Goal: Task Accomplishment & Management: Complete application form

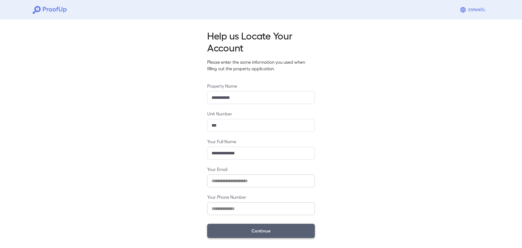
click at [268, 237] on button "Continue" at bounding box center [261, 231] width 108 height 14
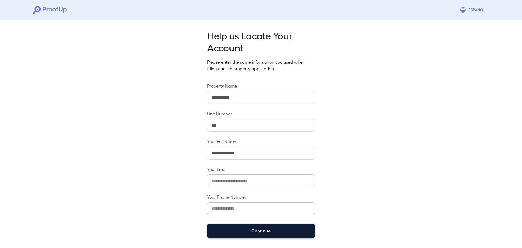
click at [265, 233] on button "Continue" at bounding box center [261, 231] width 108 height 14
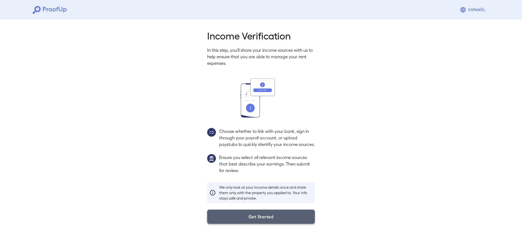
click at [245, 224] on button "Get Started" at bounding box center [261, 216] width 108 height 14
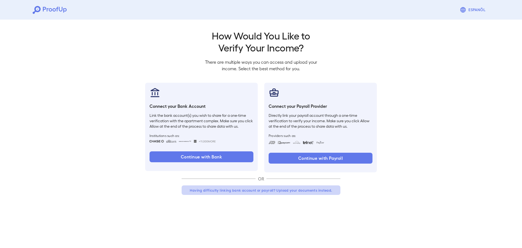
click at [252, 193] on button "Having difficulty linking bank account or payroll? Upload your documents instea…" at bounding box center [261, 190] width 159 height 10
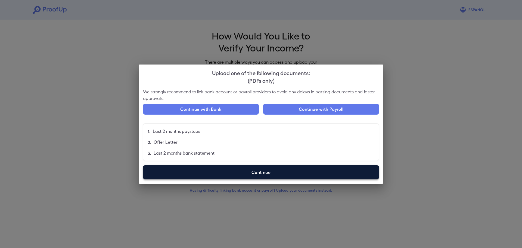
click at [271, 168] on label "Continue" at bounding box center [261, 172] width 236 height 14
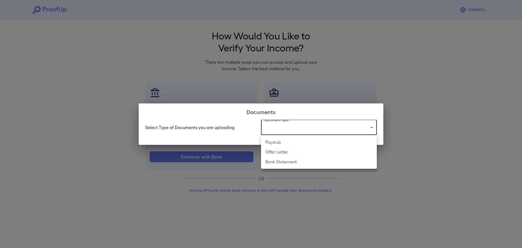
click at [300, 121] on body "Espanõl Go back How Would You Like to Verify Your Income? There are multiple wa…" at bounding box center [261, 104] width 522 height 208
click at [286, 163] on li "Bank Statement" at bounding box center [319, 162] width 116 height 10
type input "**********"
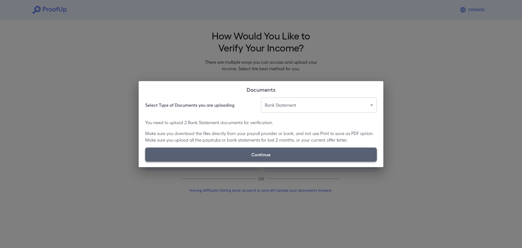
click at [267, 157] on label "Continue" at bounding box center [261, 154] width 232 height 14
click at [145, 161] on input "Continue" at bounding box center [145, 161] width 0 height 0
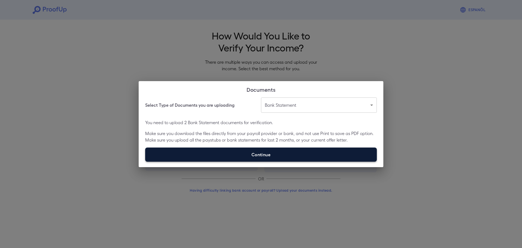
type input "**********"
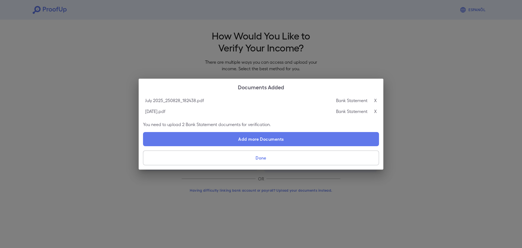
click at [262, 158] on button "Done" at bounding box center [261, 157] width 236 height 15
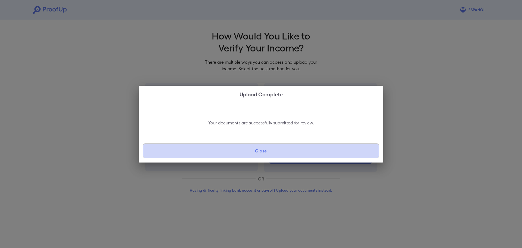
click at [266, 153] on button "Close" at bounding box center [261, 150] width 236 height 15
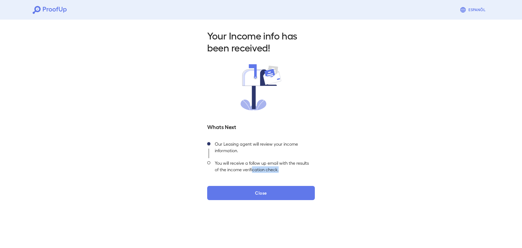
drag, startPoint x: 253, startPoint y: 177, endPoint x: 253, endPoint y: 185, distance: 8.4
click at [251, 179] on div "Your Income info has been received! Whats Next Our Leasing agent will review yo…" at bounding box center [261, 114] width 121 height 171
click at [253, 185] on div "Your Income info has been received! Whats Next Our Leasing agent will review yo…" at bounding box center [261, 114] width 121 height 171
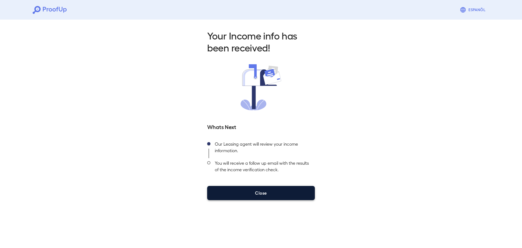
click at [255, 187] on button "Close" at bounding box center [261, 193] width 108 height 14
click at [256, 195] on button "Close" at bounding box center [261, 193] width 108 height 14
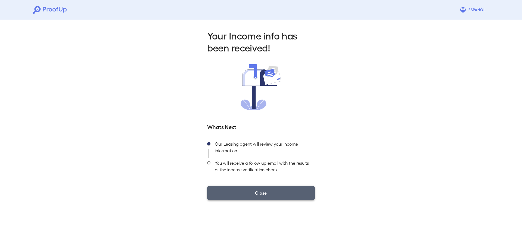
click at [271, 192] on button "Close" at bounding box center [261, 193] width 108 height 14
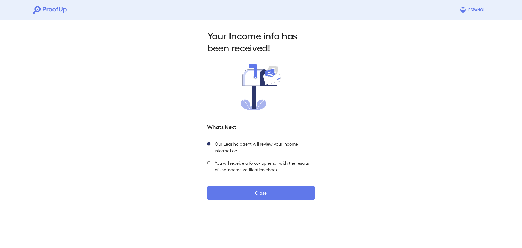
click at [47, 9] on icon at bounding box center [48, 9] width 2 height 3
